Goal: Task Accomplishment & Management: Manage account settings

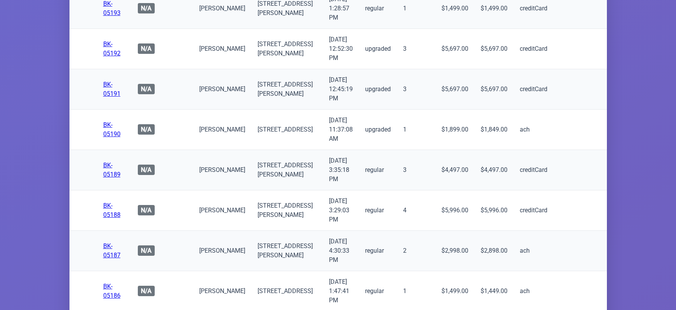
scroll to position [3538, 0]
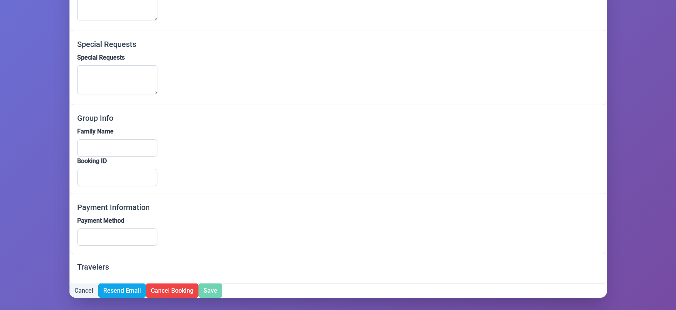
scroll to position [574, 0]
type input "Benzion"
type input "Basch"
type input "bentzy526@gmail.com"
type input "(917) 696-7710"
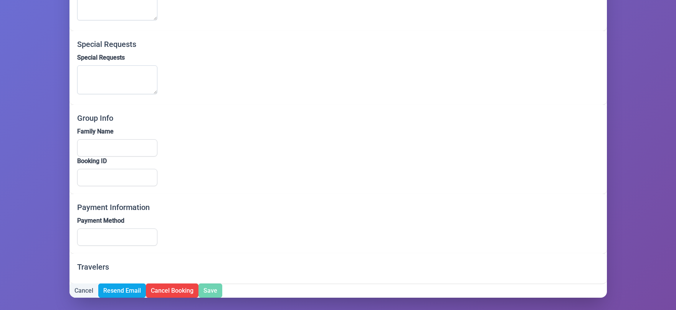
type input "(917) 696-7710"
type input "263 Classon Avenue"
type input "Apt 3c"
type input "Brooklyn"
type input "NY"
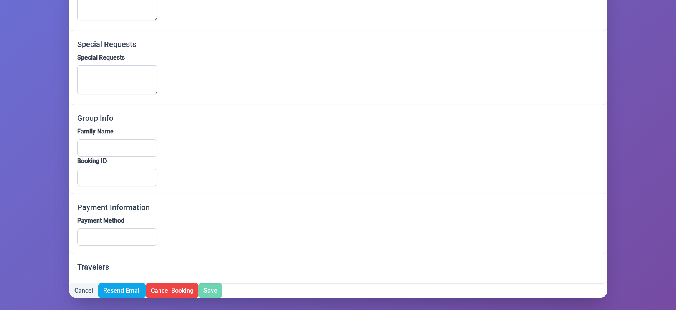
type input "11205"
type input "creditCard"
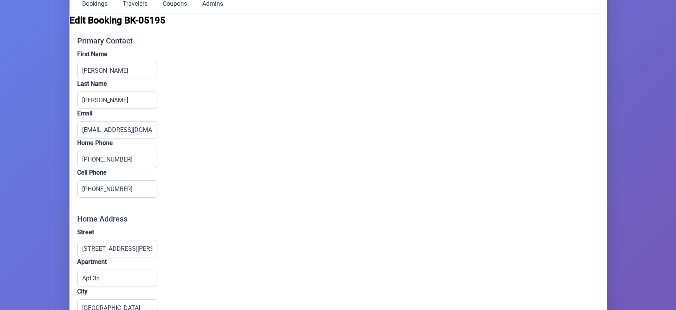
scroll to position [75, 0]
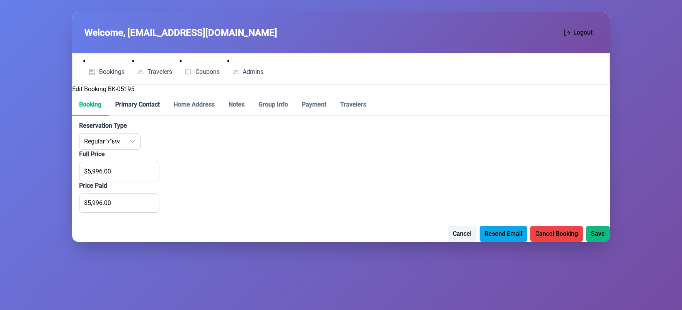
click at [132, 107] on p-tab "Primary Contact" at bounding box center [137, 105] width 58 height 22
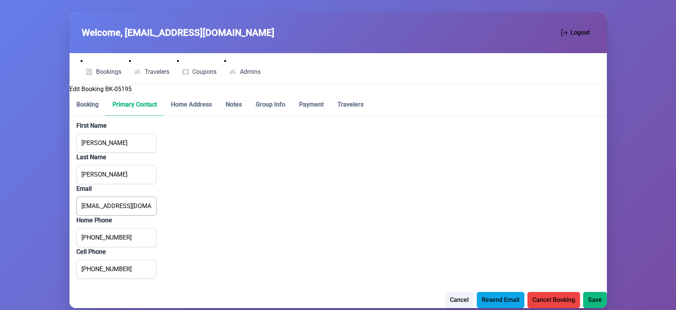
scroll to position [10, 0]
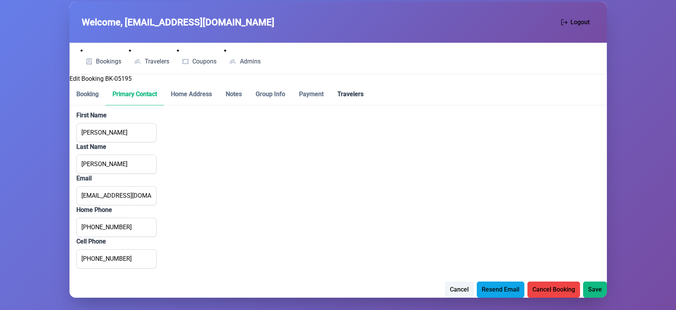
click at [345, 97] on p-tab "Travelers" at bounding box center [351, 94] width 40 height 22
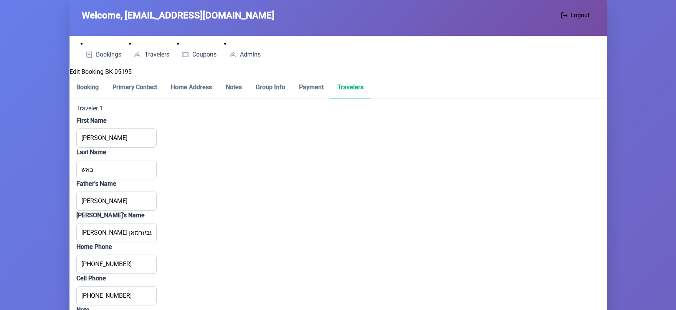
scroll to position [0, 0]
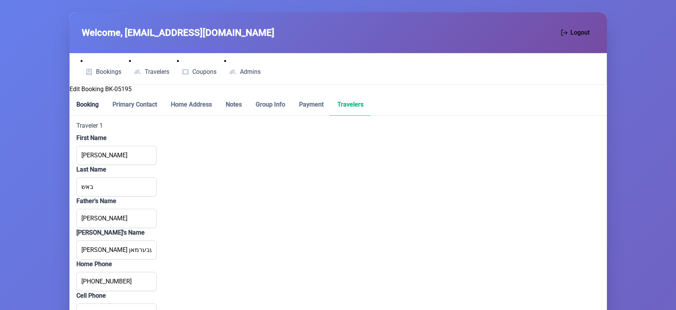
click at [89, 109] on p-tab "Booking" at bounding box center [88, 105] width 36 height 22
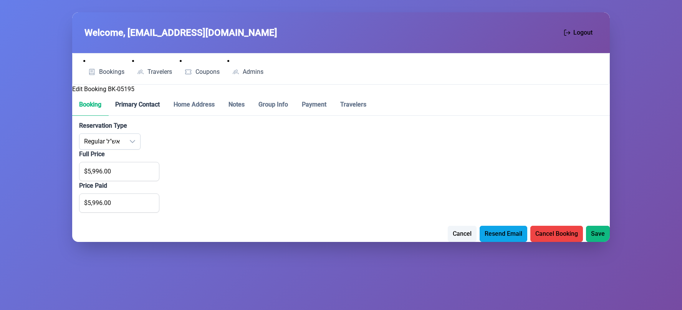
click at [130, 101] on p-tab "Primary Contact" at bounding box center [137, 105] width 58 height 22
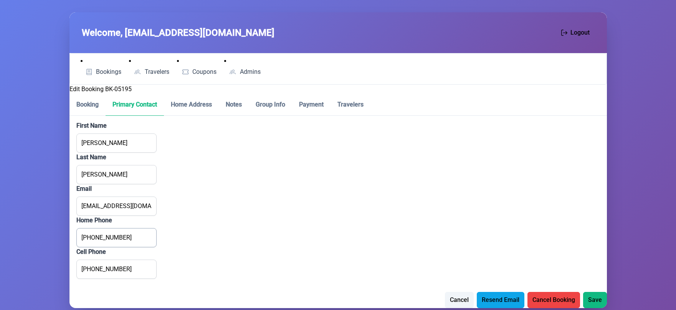
scroll to position [10, 0]
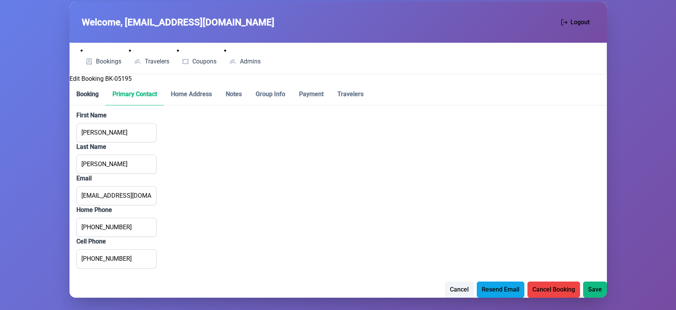
click at [82, 92] on p-tab "Booking" at bounding box center [88, 94] width 36 height 22
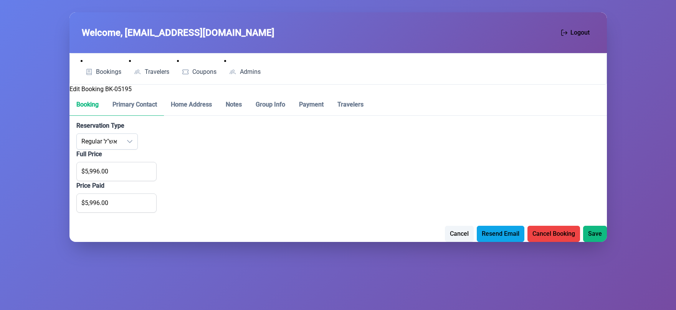
scroll to position [0, 0]
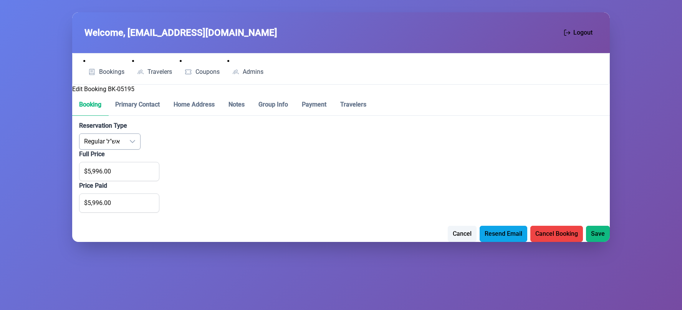
click at [134, 141] on div "dropdown trigger" at bounding box center [132, 141] width 15 height 15
click at [125, 181] on span "Upgraded אש"ל" at bounding box center [120, 179] width 41 height 7
type input "$7,596.00"
click at [136, 144] on div "dropdown trigger" at bounding box center [137, 141] width 15 height 15
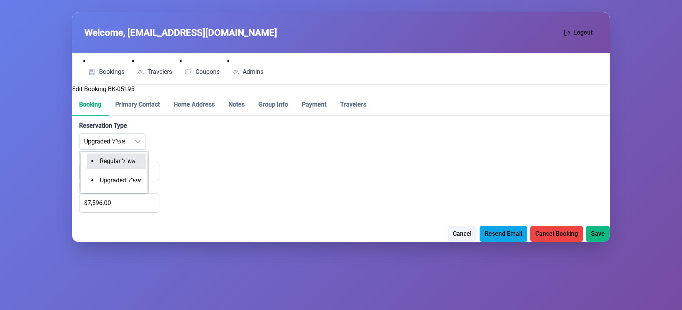
click at [132, 164] on span "Regular אש"ל" at bounding box center [118, 160] width 36 height 7
type input "$5,996.00"
click at [131, 103] on p-tab "Primary Contact" at bounding box center [137, 105] width 58 height 22
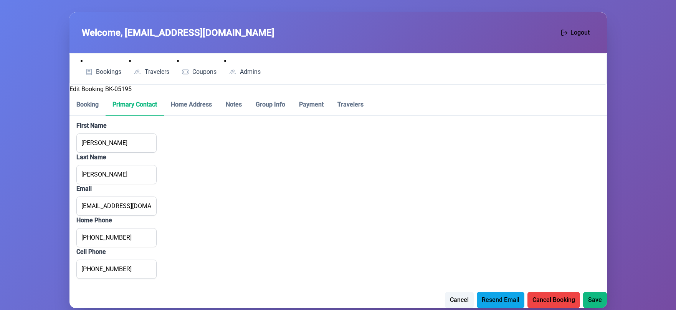
scroll to position [10, 0]
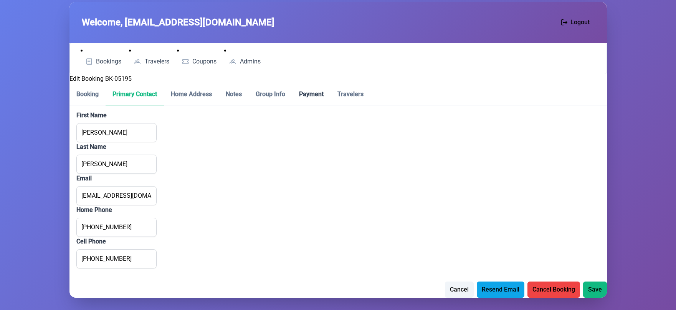
click at [318, 94] on p-tab "Payment" at bounding box center [311, 94] width 38 height 22
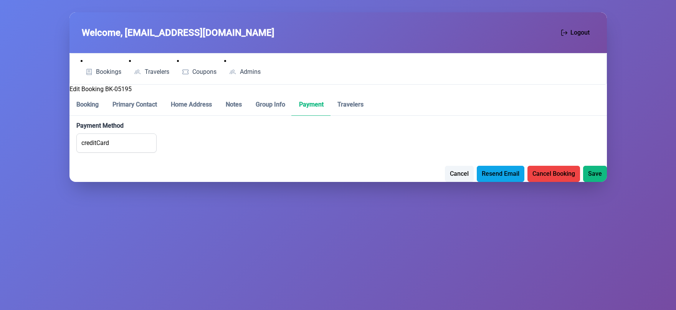
scroll to position [0, 0]
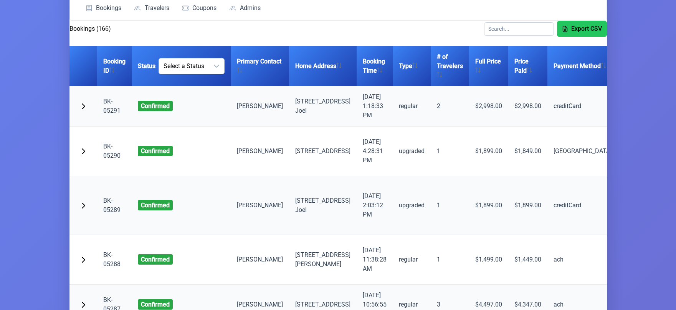
scroll to position [63, 0]
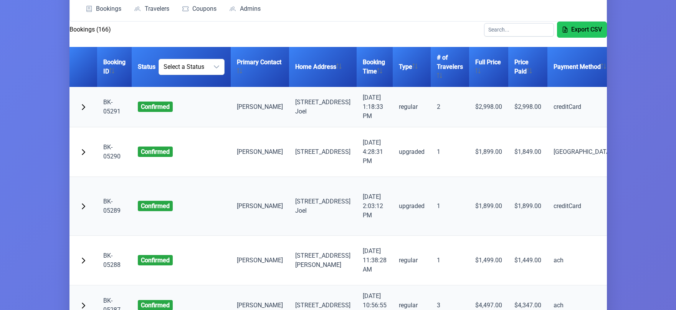
click at [108, 109] on link "BK-05291" at bounding box center [111, 106] width 17 height 17
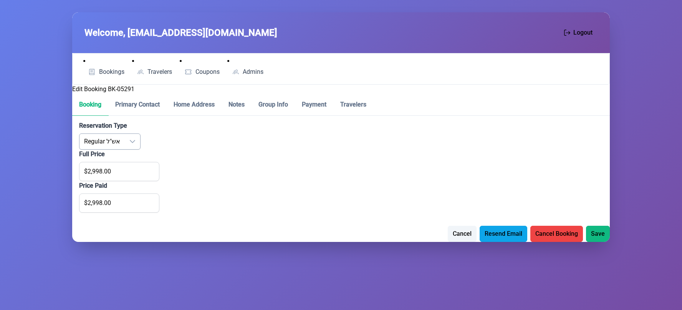
click at [127, 144] on div "dropdown trigger" at bounding box center [132, 141] width 15 height 15
click at [213, 205] on div "Price Paid $2,998.00" at bounding box center [341, 196] width 524 height 31
click at [234, 106] on p-tab "Notes" at bounding box center [237, 105] width 30 height 22
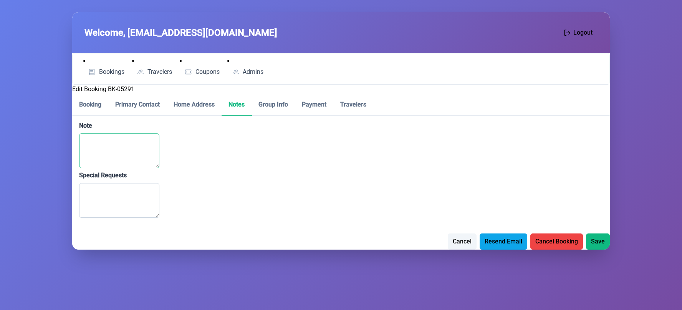
click at [136, 147] on textarea "Note" at bounding box center [119, 150] width 80 height 35
paste textarea "איך האב אריין גערופן בעטן אז מ'זאל אונז לייגן ביים דרך מהדרין (יחזקאל ראטה) צול…"
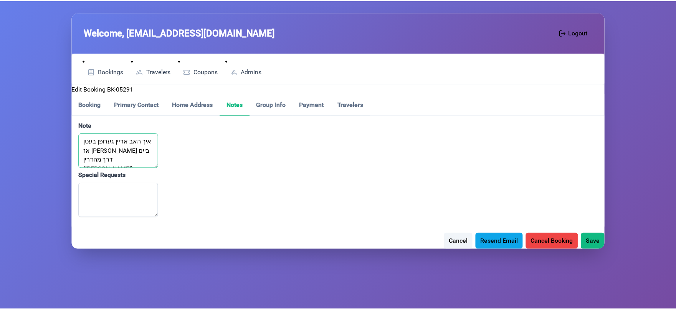
scroll to position [97, 0]
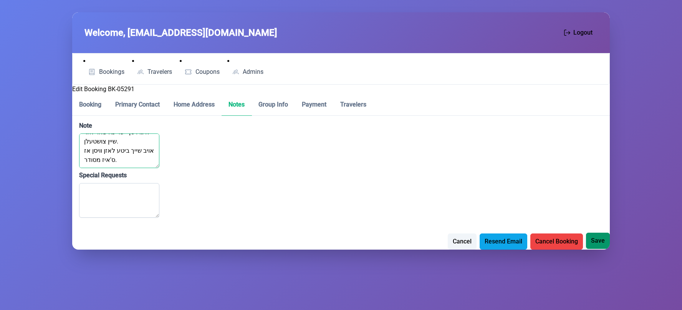
type textarea "איך האב אריין גערופן בעטן אז מ'זאל אונז לייגן ביים דרך מהדרין (יחזקאל ראטה) צול…"
click at [595, 244] on span "Save" at bounding box center [598, 240] width 14 height 9
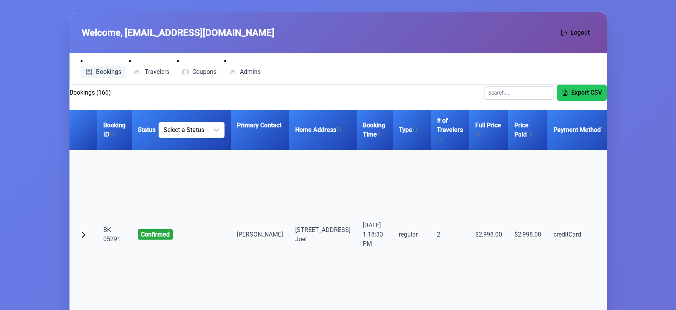
click at [105, 73] on span "Bookings" at bounding box center [108, 72] width 25 height 6
click at [618, 174] on td "איך האב אריין גערופן בעטן אז מ'זאל אונז לייגן ביים דרך מהדרין (יחזקאל ראטה) צול…" at bounding box center [649, 234] width 63 height 169
click at [618, 177] on td "איך האב אריין גערופן בעטן אז מ'זאל אונז לייגן ביים דרך מהדרין (יחזקאל ראטה) צול…" at bounding box center [649, 234] width 63 height 169
click at [618, 178] on td "איך האב אריין גערופן בעטן אז מ'זאל אונז לייגן ביים דרך מהדרין (יחזקאל ראטה) צול…" at bounding box center [649, 234] width 63 height 169
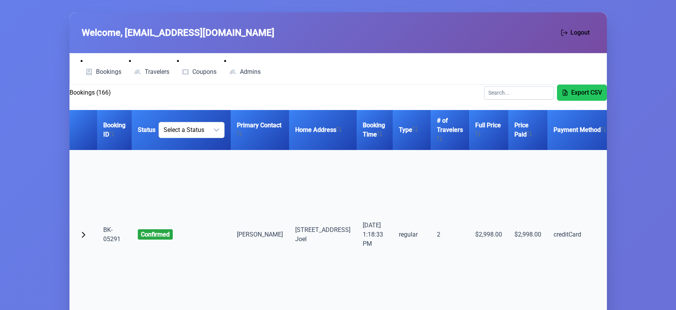
click at [618, 191] on td "איך האב אריין גערופן בעטן אז מ'זאל אונז לייגן ביים דרך מהדרין (יחזקאל ראטה) צול…" at bounding box center [649, 234] width 63 height 169
click at [89, 97] on h2 "Bookings (166)" at bounding box center [90, 92] width 41 height 9
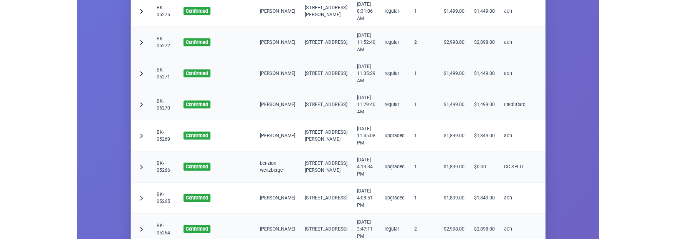
scroll to position [1114, 0]
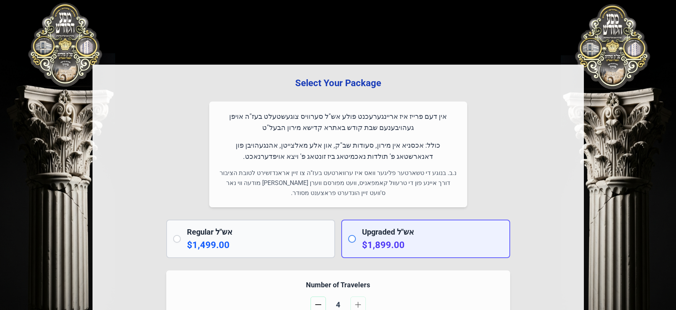
scroll to position [1083, 0]
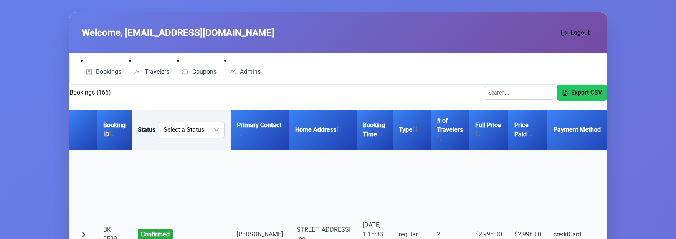
drag, startPoint x: 70, startPoint y: 138, endPoint x: 201, endPoint y: 143, distance: 131.4
click at [201, 143] on tr "Booking ID Status Select a Status Primary Contact Home Address Booking Time Typ…" at bounding box center [434, 130] width 728 height 40
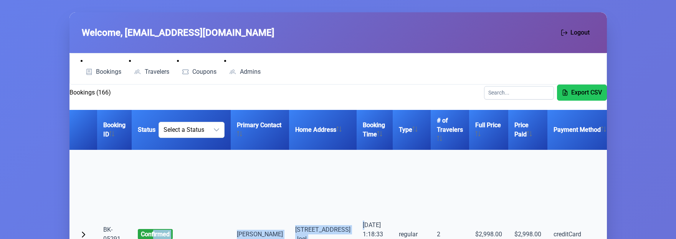
drag, startPoint x: 154, startPoint y: 200, endPoint x: 294, endPoint y: 237, distance: 145.4
click at [328, 204] on tr "BK-05291 confirmed benzion katz 3 Paksh Place, Kiryas Joel 9/19/2025, 1:18:33 P…" at bounding box center [434, 234] width 728 height 169
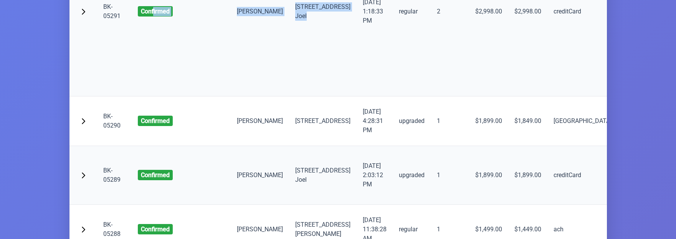
scroll to position [230, 0]
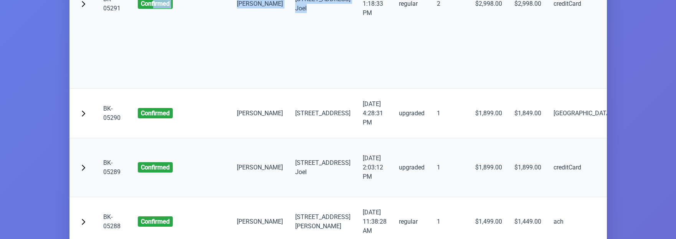
click at [114, 12] on link "BK-05291" at bounding box center [111, 3] width 17 height 17
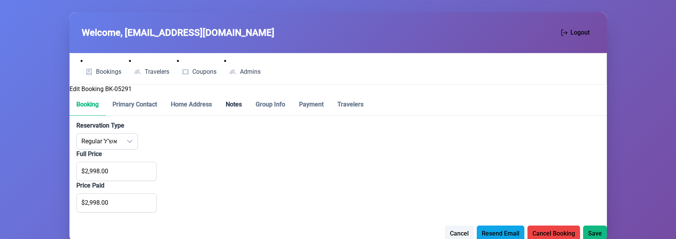
click at [239, 101] on p-tab "Notes" at bounding box center [234, 105] width 30 height 22
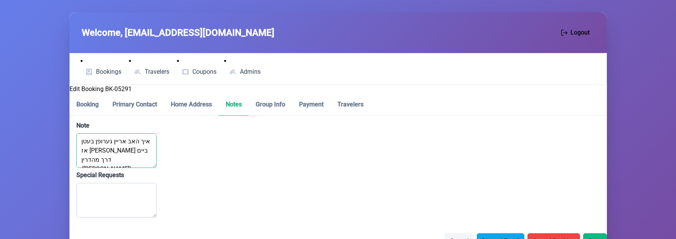
click at [121, 146] on textarea "איך האב אריין גערופן בעטן אז מ'זאל אונז לייגן ביים דרך מהדרין (יחזקאל ראטה) צול…" at bounding box center [116, 150] width 80 height 35
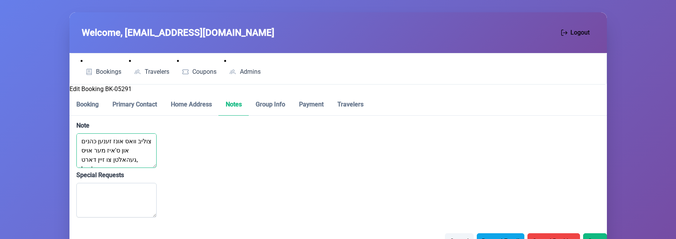
click at [123, 140] on textarea "צוליב וואס אונז זענען כהנים און ס'איז מער אויס געהאלטן צו זיין דארט, האט מען גע…" at bounding box center [116, 150] width 80 height 35
click at [124, 140] on textarea "האט מען געזאגט אז מ'זאל שיקן א אימעל בעטן. א גרויסן יישר כח פאר אזוי שיין צושטע…" at bounding box center [116, 150] width 80 height 35
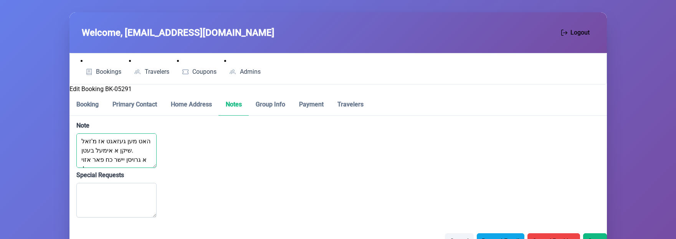
click at [124, 140] on textarea "האט מען געזאגט אז מ'זאל שיקן א אימעל בעטן. א גרויסן יישר כח פאר אזוי שיין צושטע…" at bounding box center [116, 150] width 80 height 35
click at [125, 140] on textarea "א גרויסן יישר כח פאר אזוי שיין צושטעלן. אויב שייך ביטע לאזן וויסן אז ס'איז מסוד…" at bounding box center [116, 150] width 80 height 35
type textarea "אויב שייך ביטע לאזן וויסן אז ס'איז מסודר."
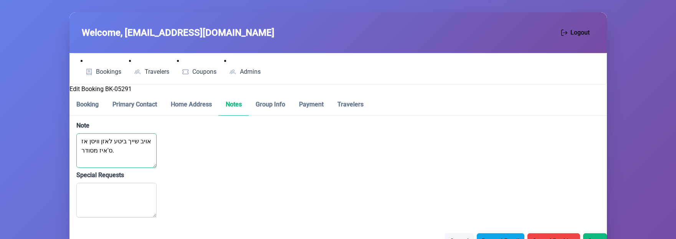
click at [126, 140] on textarea "אויב שייך ביטע לאזן וויסן אז ס'איז מסודר." at bounding box center [116, 150] width 80 height 35
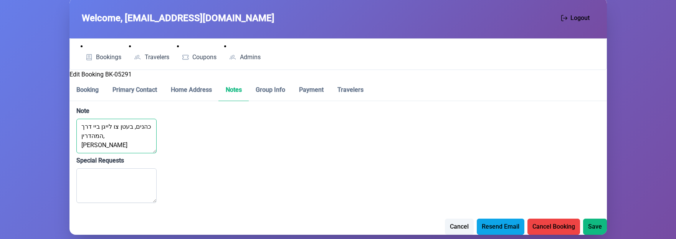
scroll to position [23, 0]
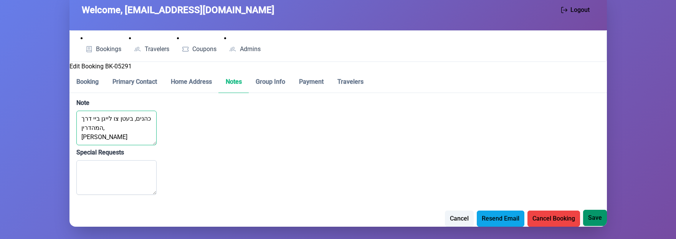
type textarea "כהנים, בעטן צו לייגן ביי דרך המהדרין, יחזקאל ראטה"
click at [594, 215] on span "Save" at bounding box center [595, 217] width 14 height 9
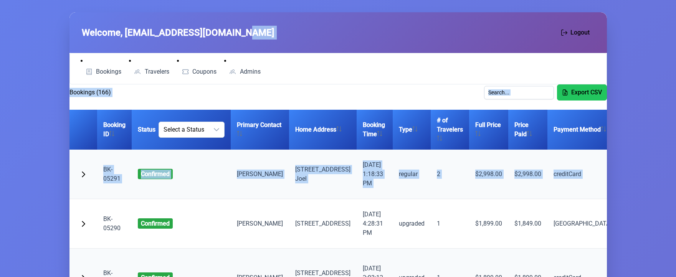
drag, startPoint x: 588, startPoint y: 155, endPoint x: 304, endPoint y: 41, distance: 305.8
